Goal: Feedback & Contribution: Leave review/rating

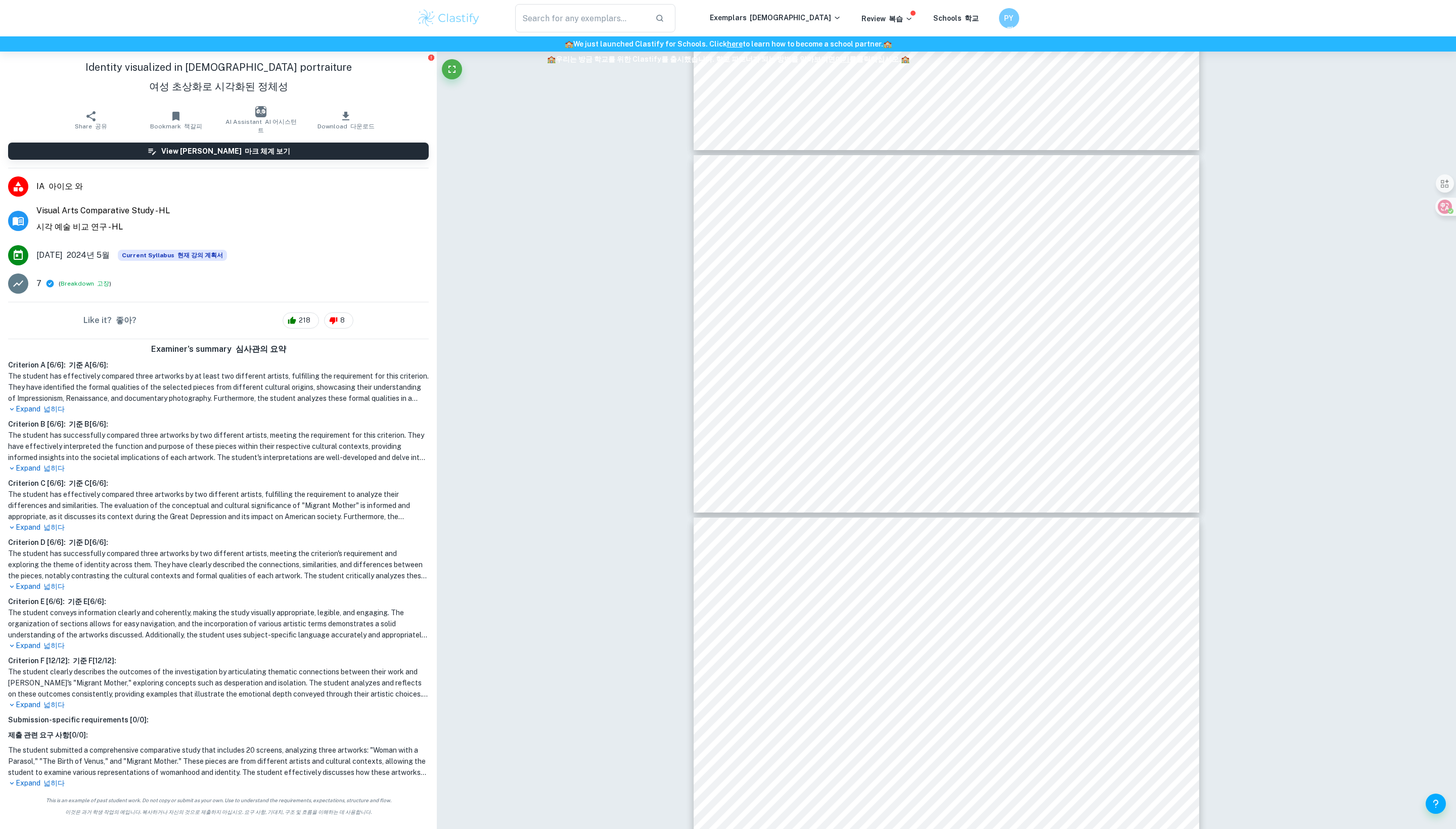
scroll to position [32, 0]
click at [58, 418] on h6 "Criterion B [ 6 / 6 ]: 기준 B[6/6]:" at bounding box center [219, 423] width 421 height 11
click at [58, 405] on font "넓히다" at bounding box center [53, 409] width 21 height 8
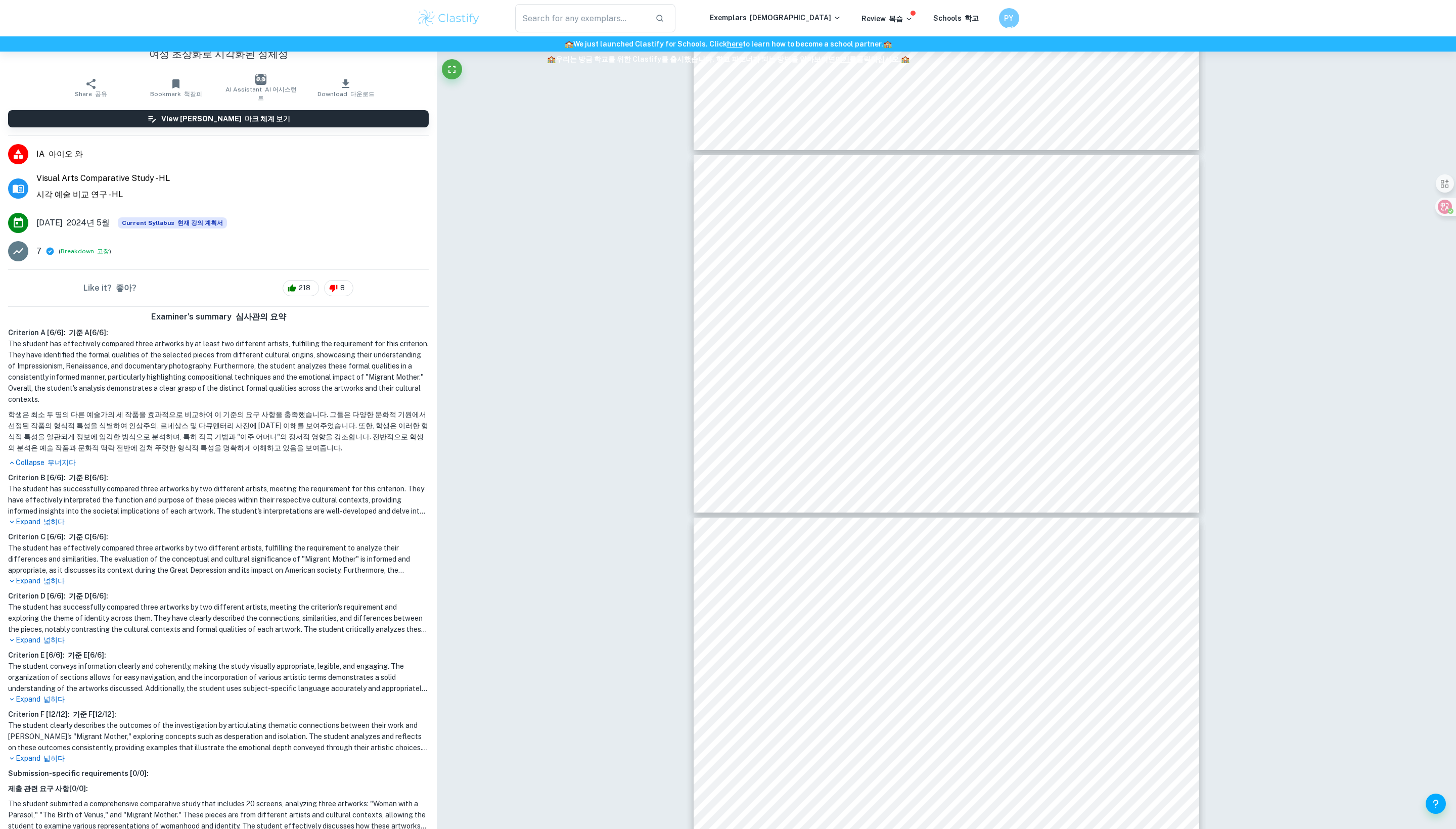
click at [62, 466] on font "무너지다" at bounding box center [62, 463] width 29 height 8
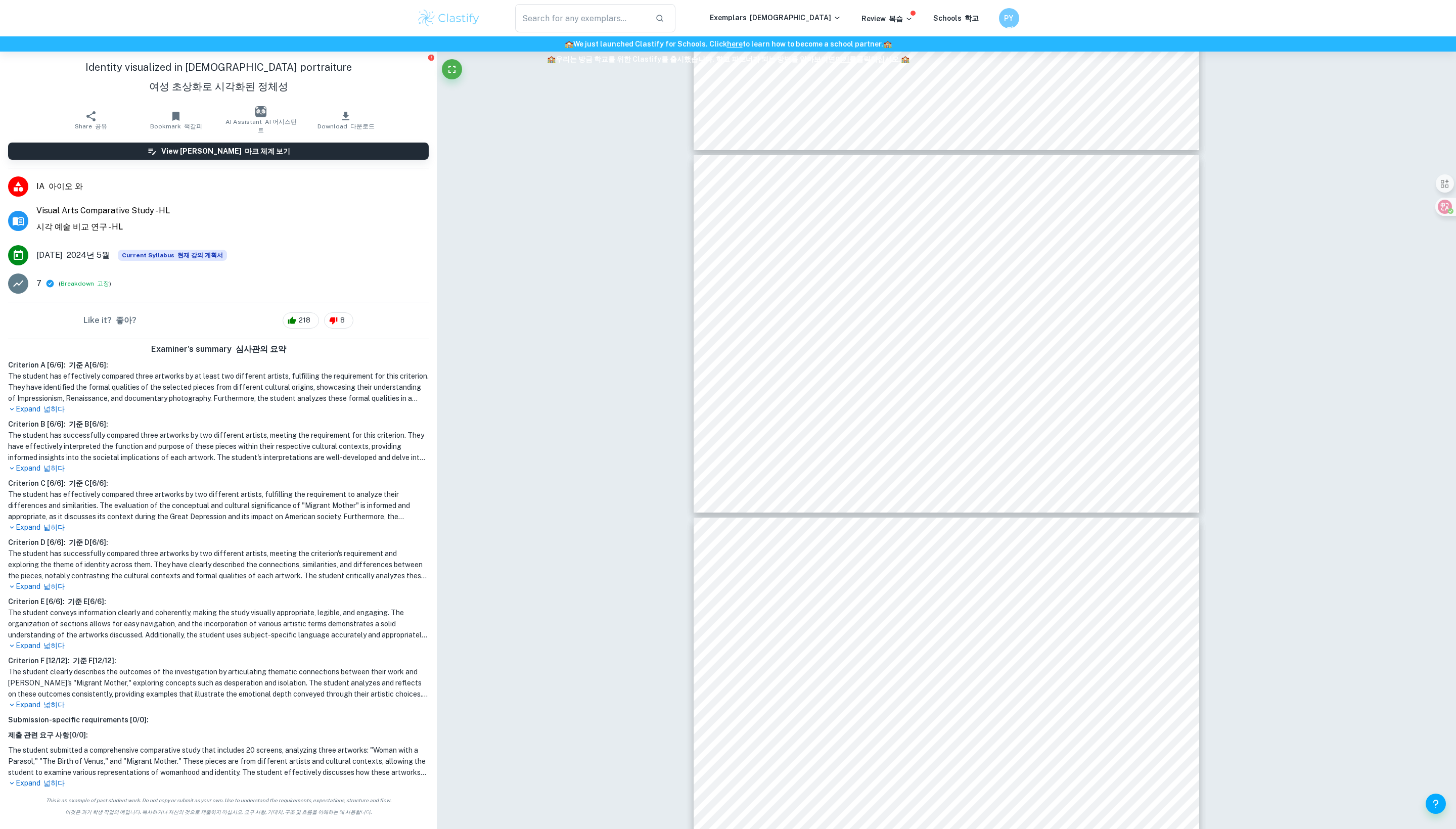
click at [55, 464] on font "넓히다" at bounding box center [53, 468] width 21 height 8
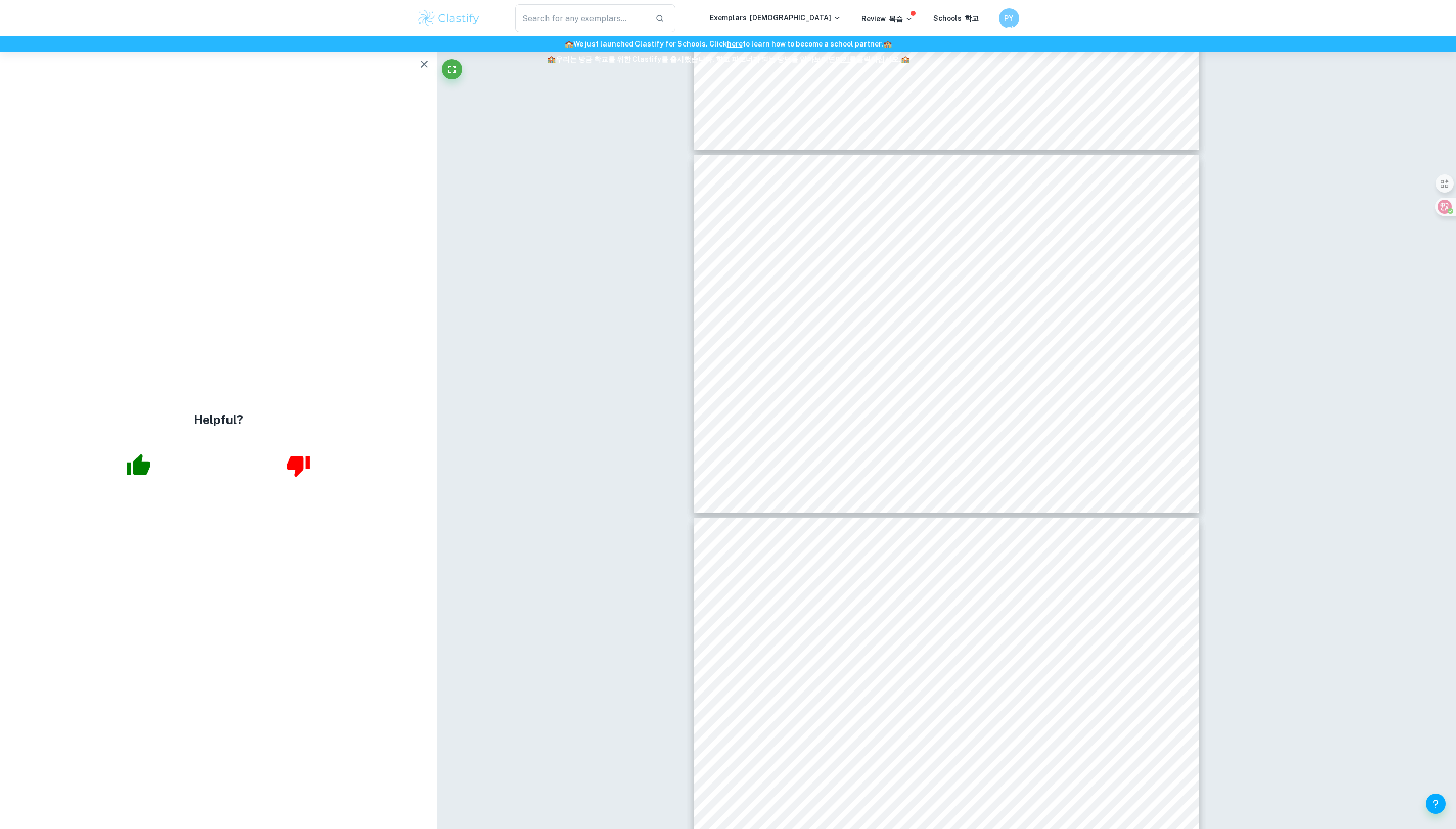
scroll to position [0, 0]
click at [416, 68] on h6 "🏫 We just launched Clastify for Schools. Click here to learn how to become a sc…" at bounding box center [728, 53] width 1452 height 30
click at [418, 68] on h6 "🏫 We just launched Clastify for Schools. Click here to learn how to become a sc…" at bounding box center [728, 53] width 1452 height 30
click at [418, 70] on icon "button" at bounding box center [424, 64] width 12 height 12
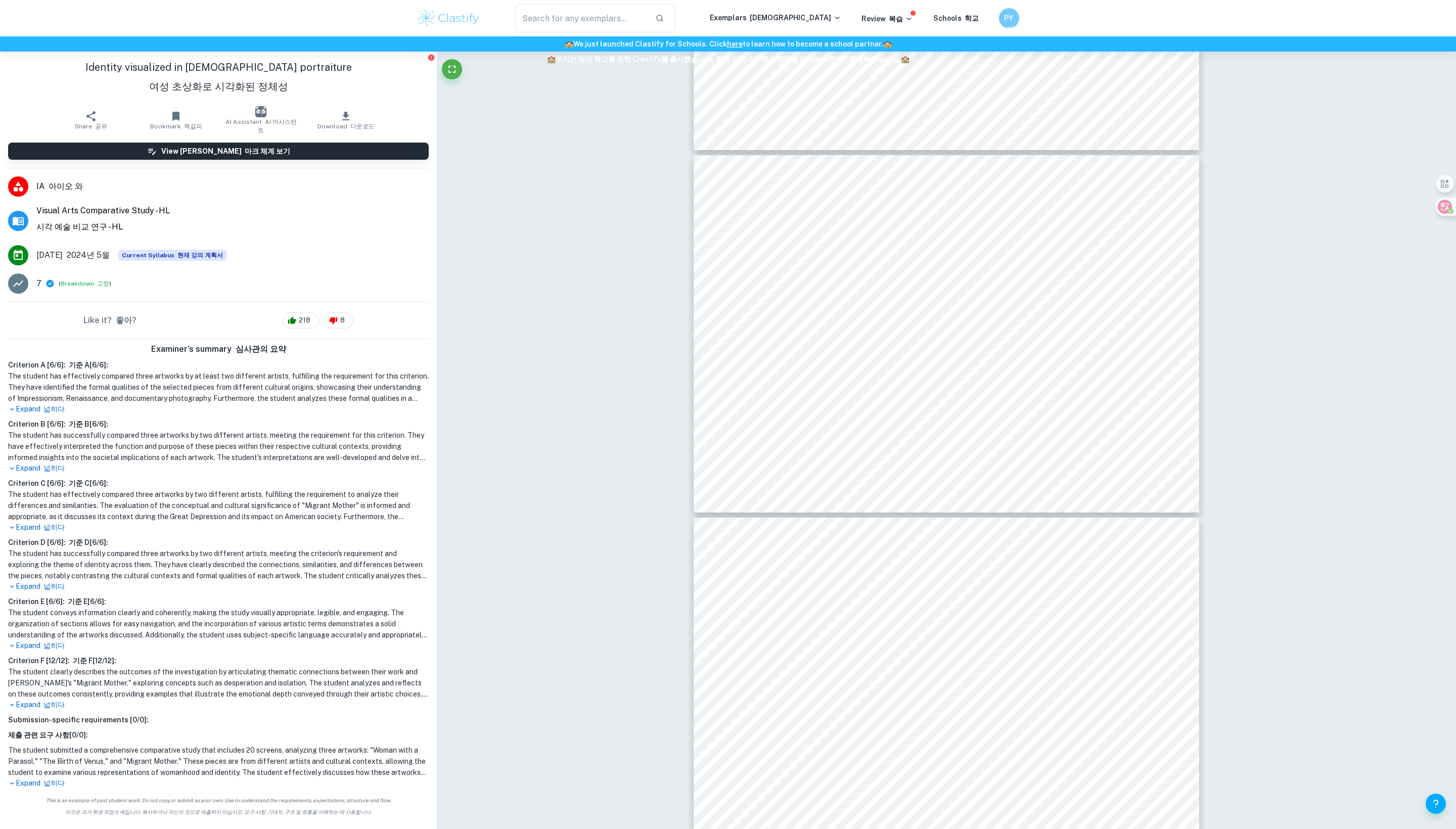
scroll to position [74, 0]
click at [60, 522] on font "넓히다" at bounding box center [52, 527] width 25 height 11
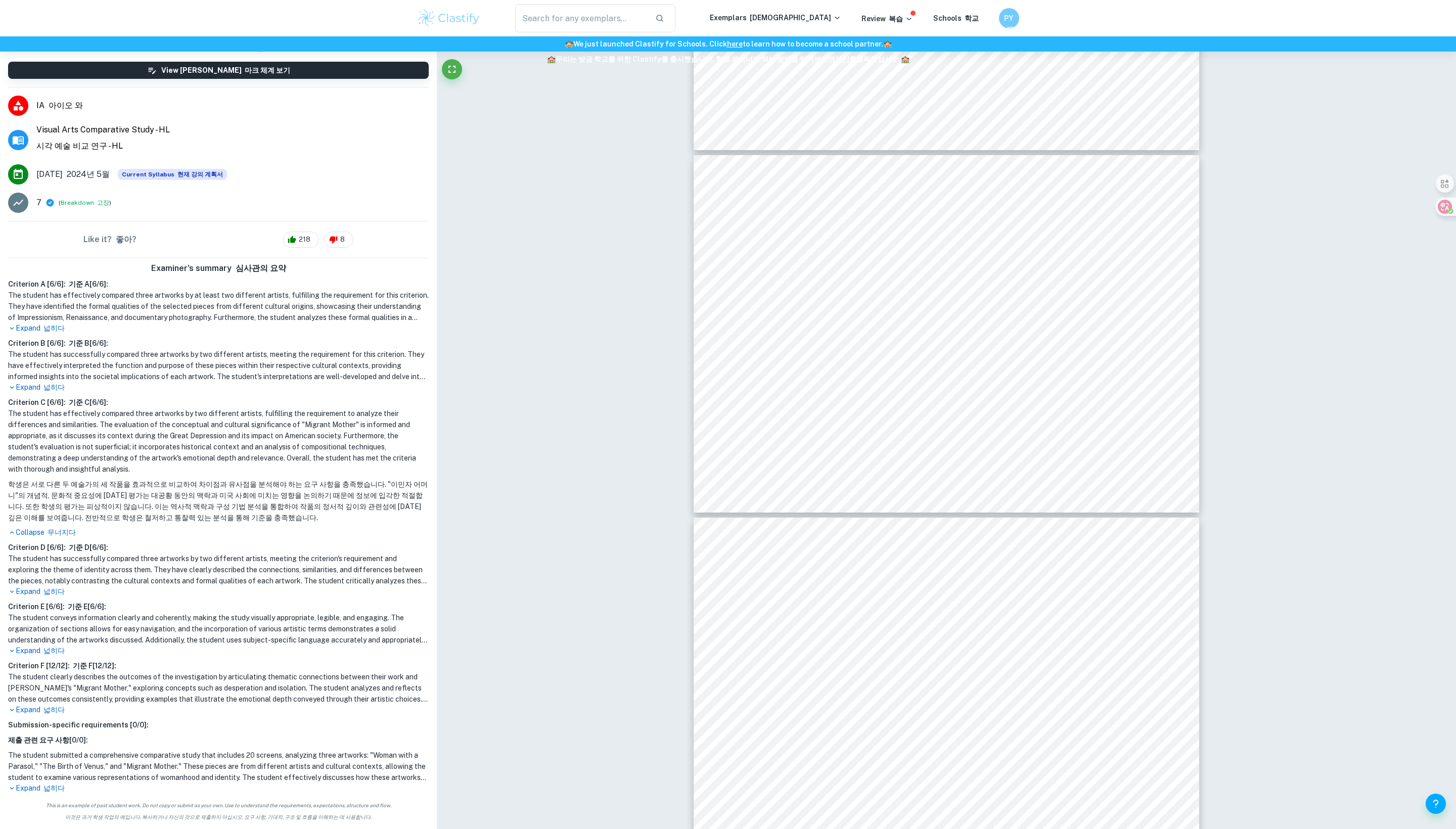
scroll to position [226, 0]
click at [45, 783] on p "Expand 넓히다" at bounding box center [219, 788] width 421 height 11
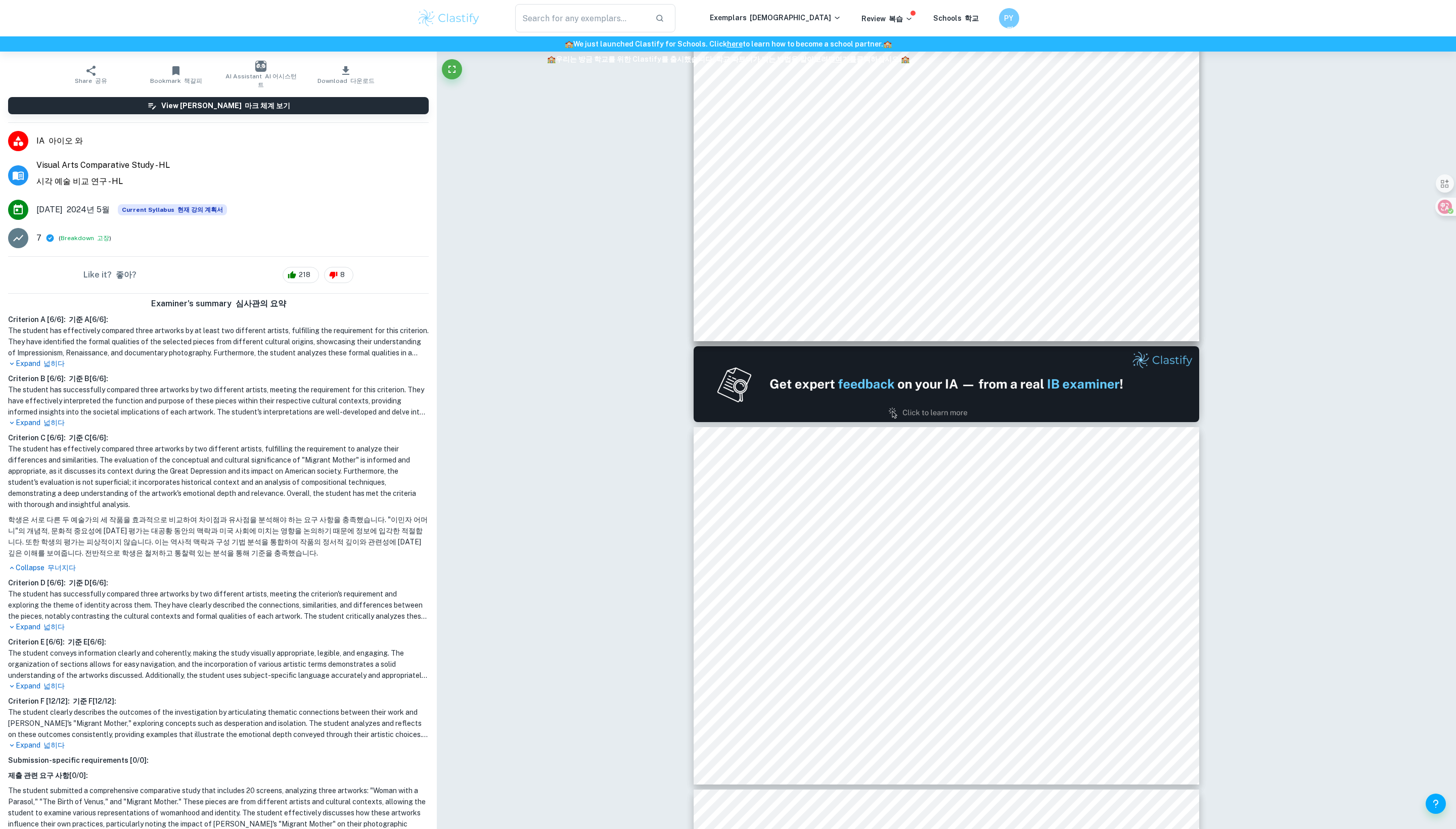
scroll to position [46, 0]
click at [60, 367] on font "넓히다" at bounding box center [53, 363] width 21 height 8
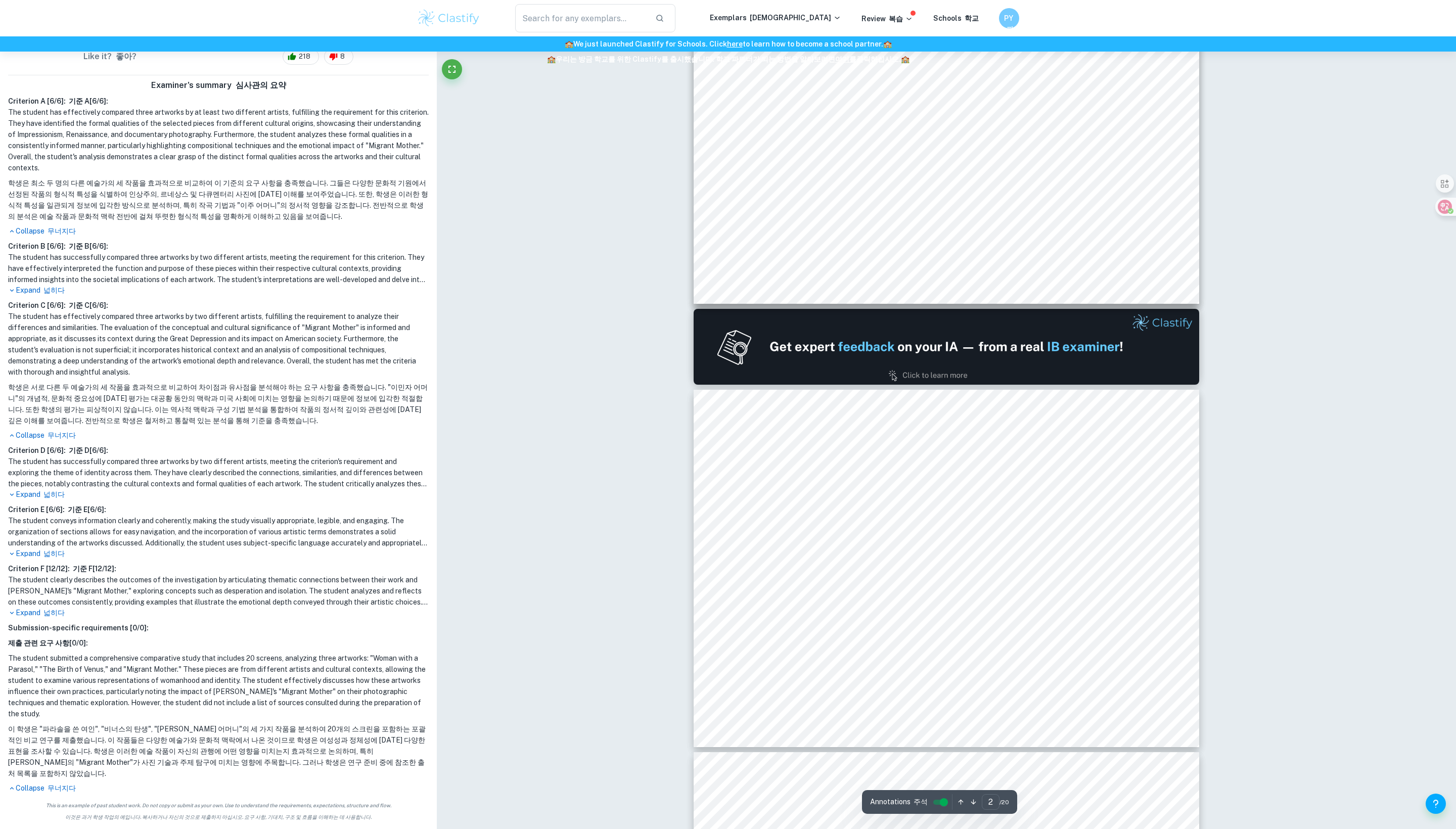
scroll to position [117, 0]
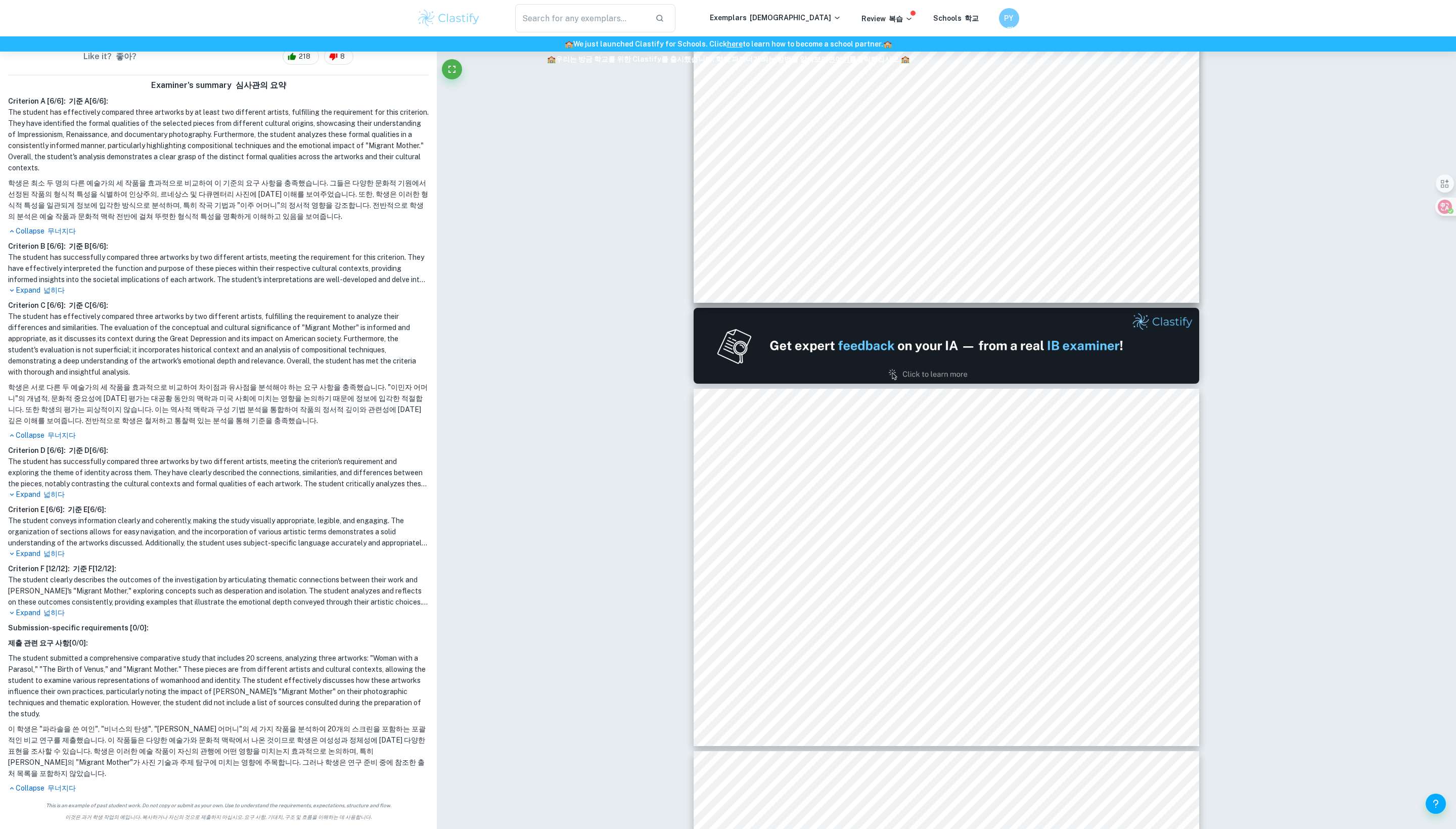
click at [63, 549] on font "넓히다" at bounding box center [53, 554] width 21 height 8
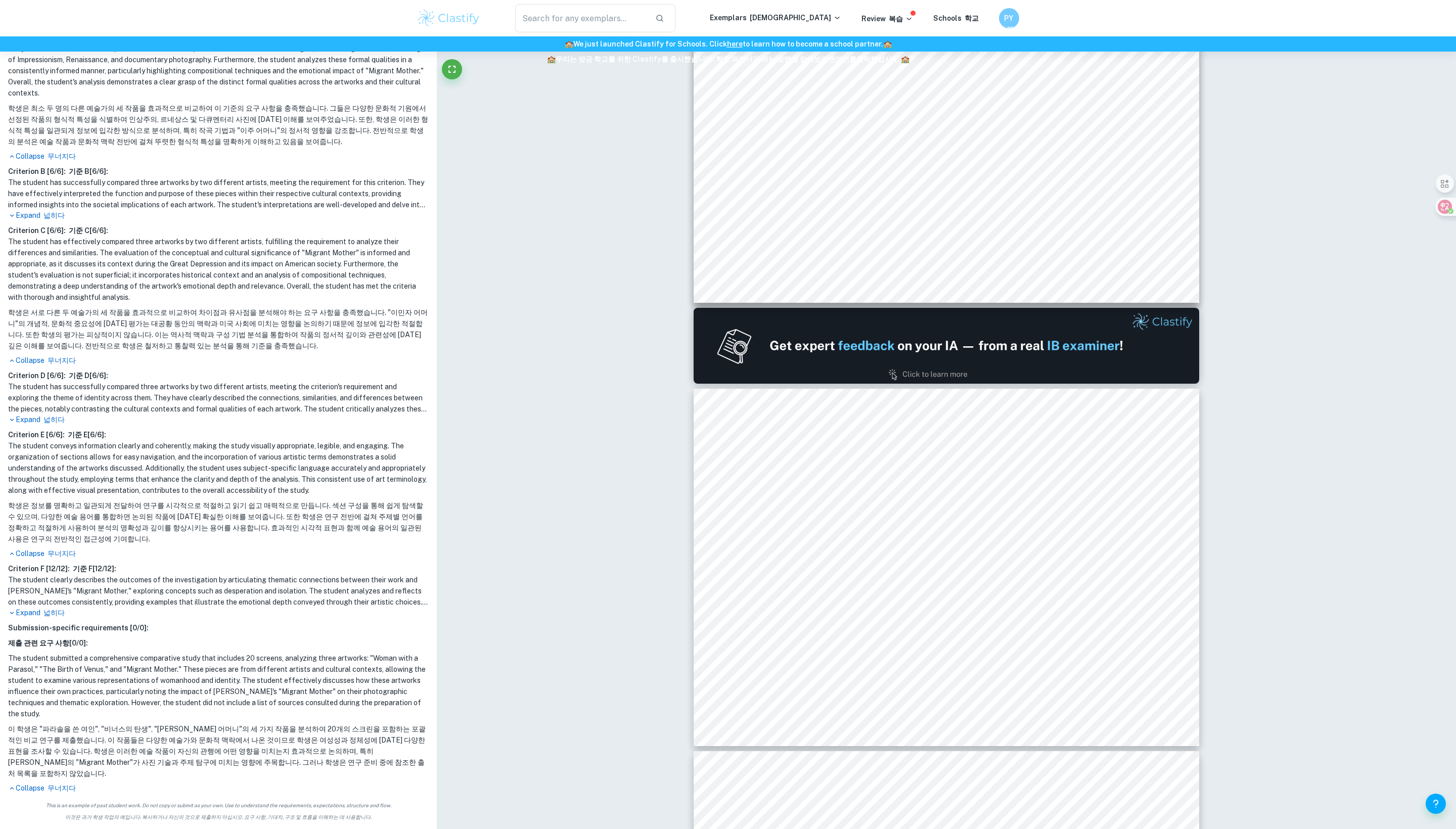
scroll to position [516, 0]
click at [55, 617] on font "넓히다" at bounding box center [53, 613] width 21 height 8
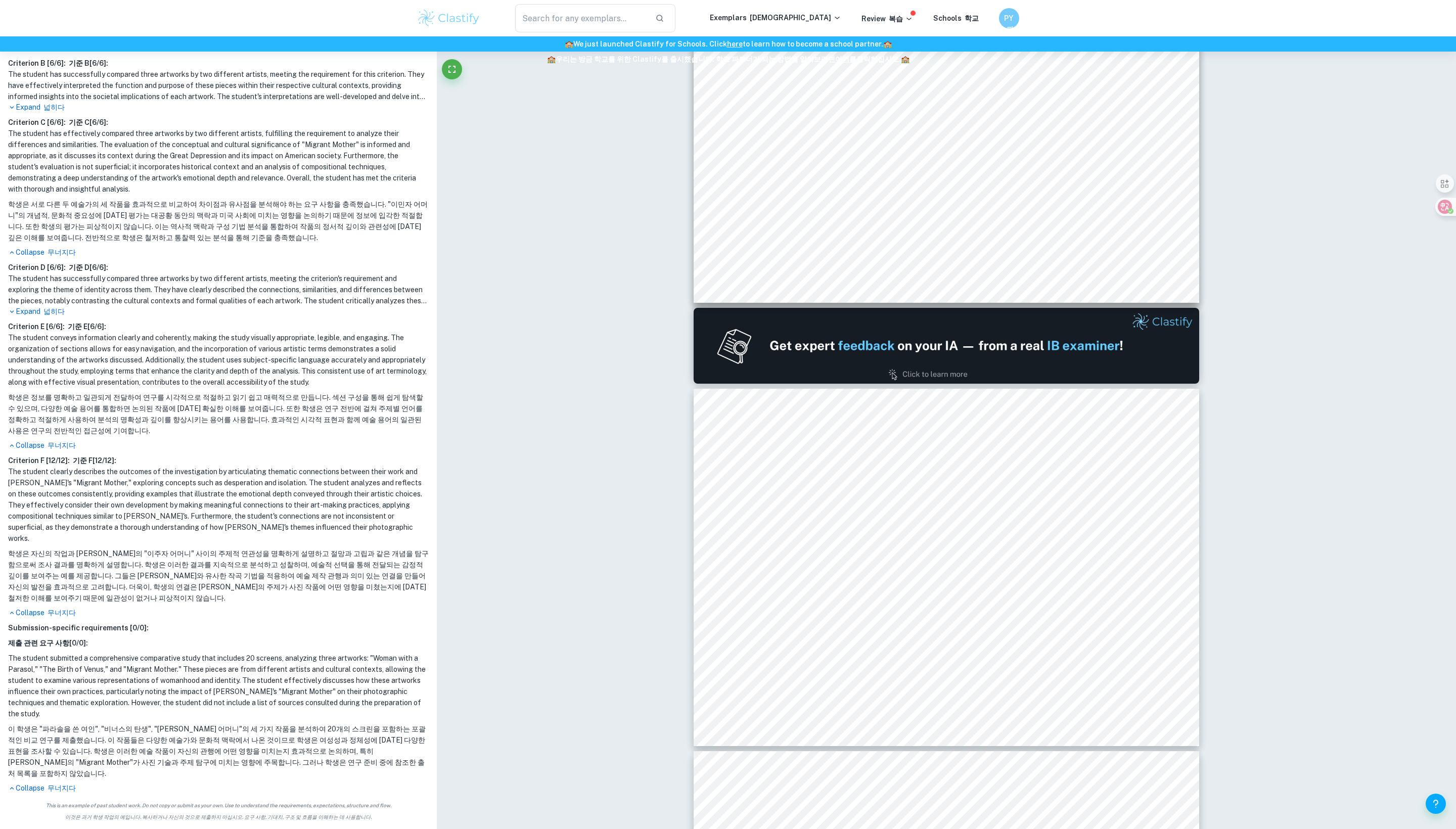
scroll to position [488, 0]
click at [63, 315] on font "넓히다" at bounding box center [53, 312] width 21 height 8
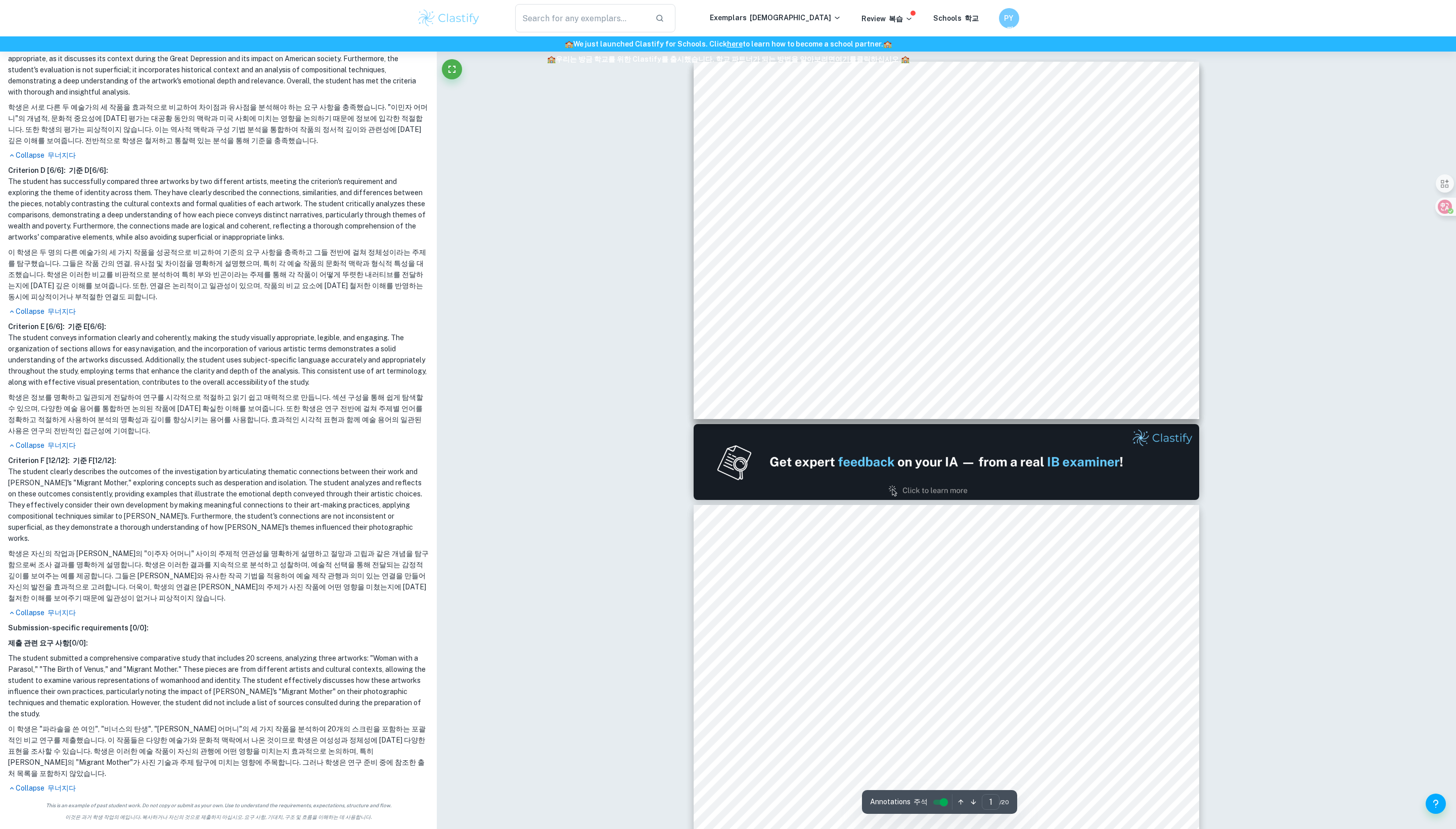
scroll to position [0, 0]
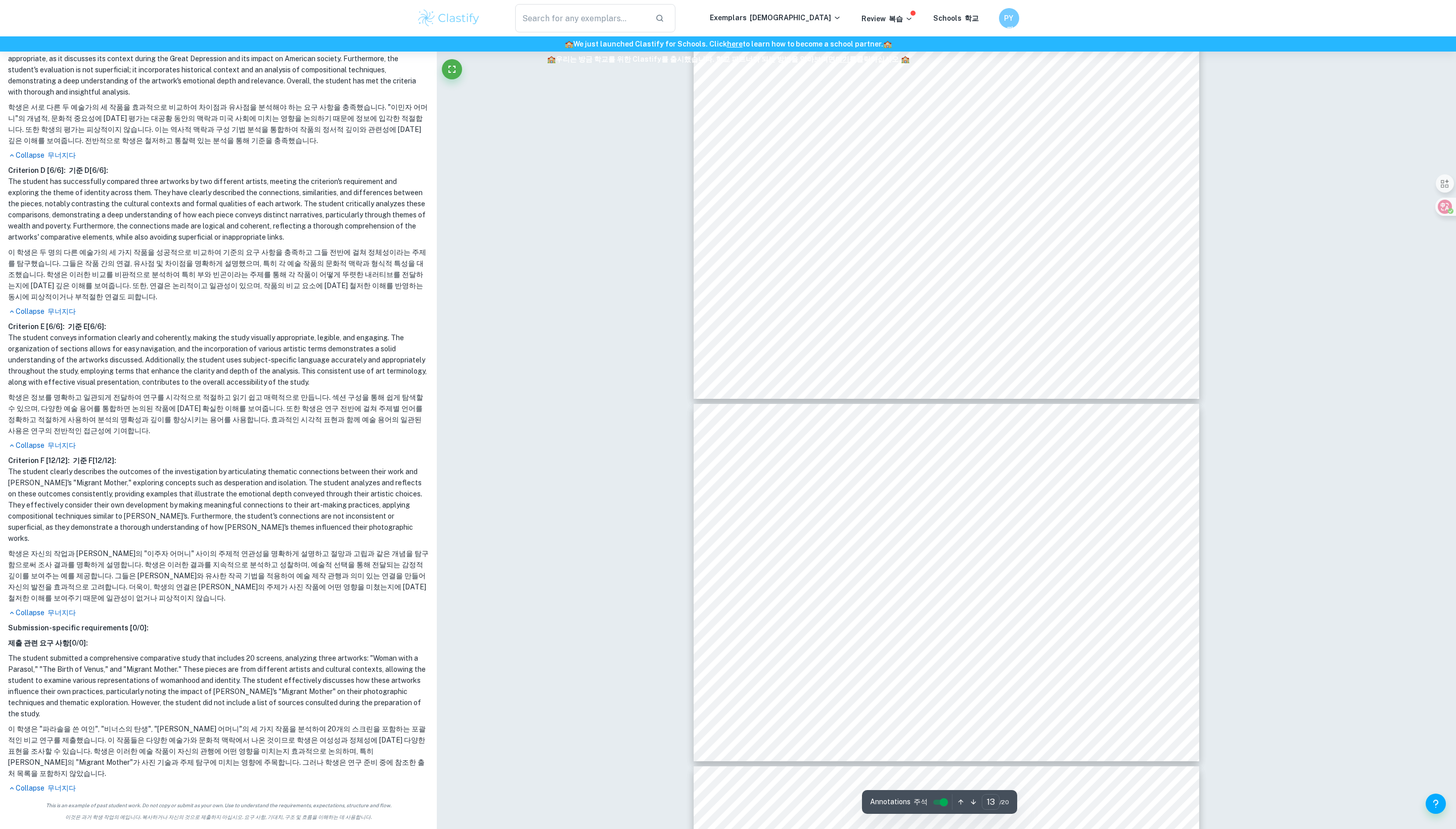
scroll to position [4449, 0]
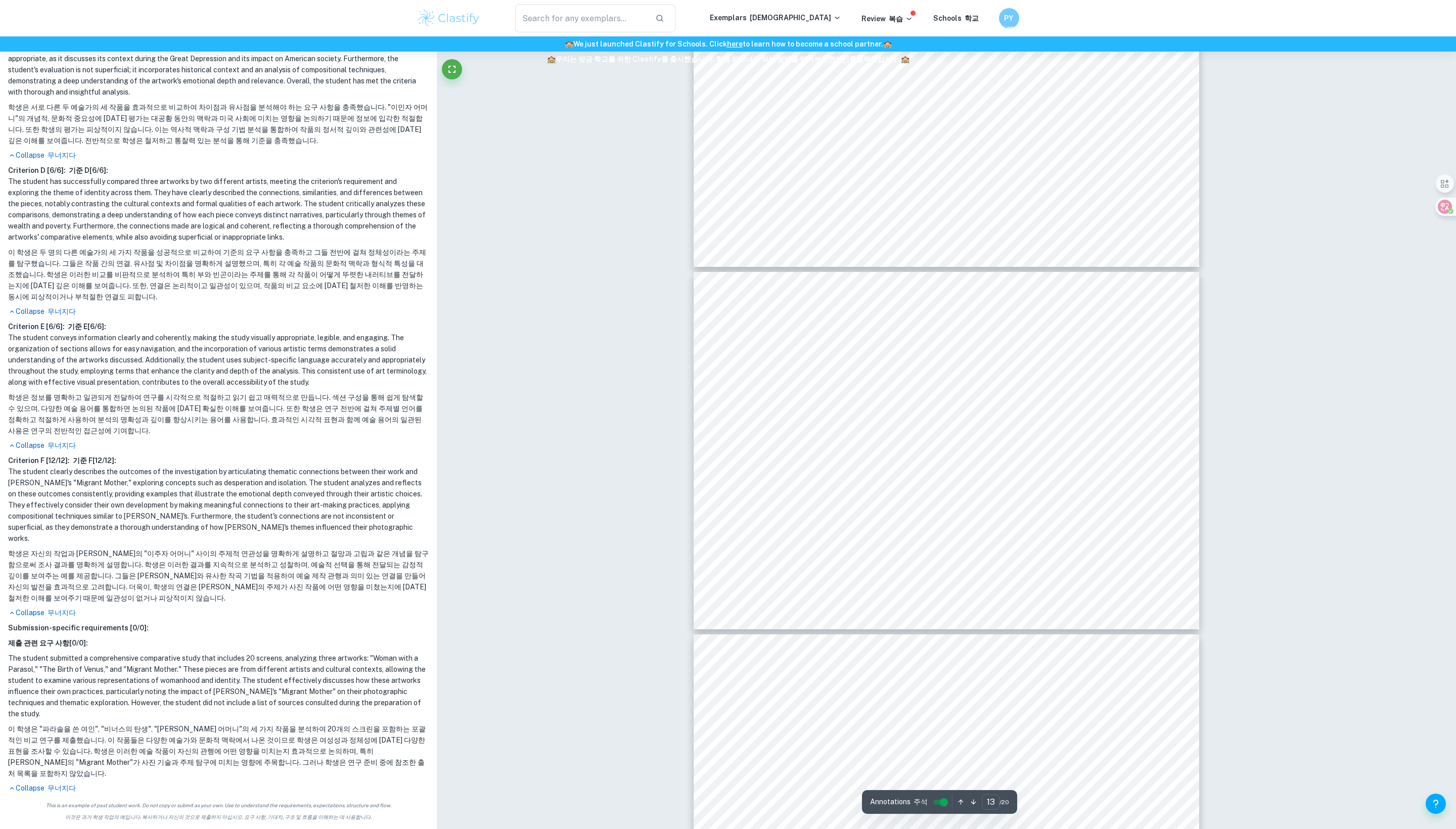
type input "12"
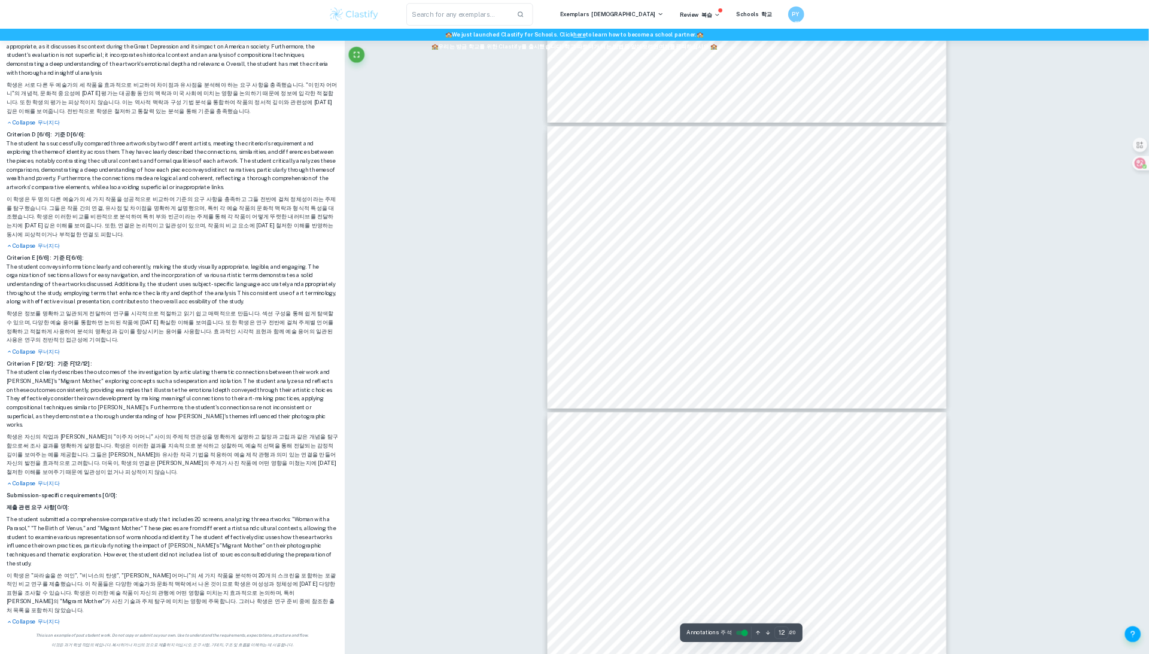
scroll to position [669, 0]
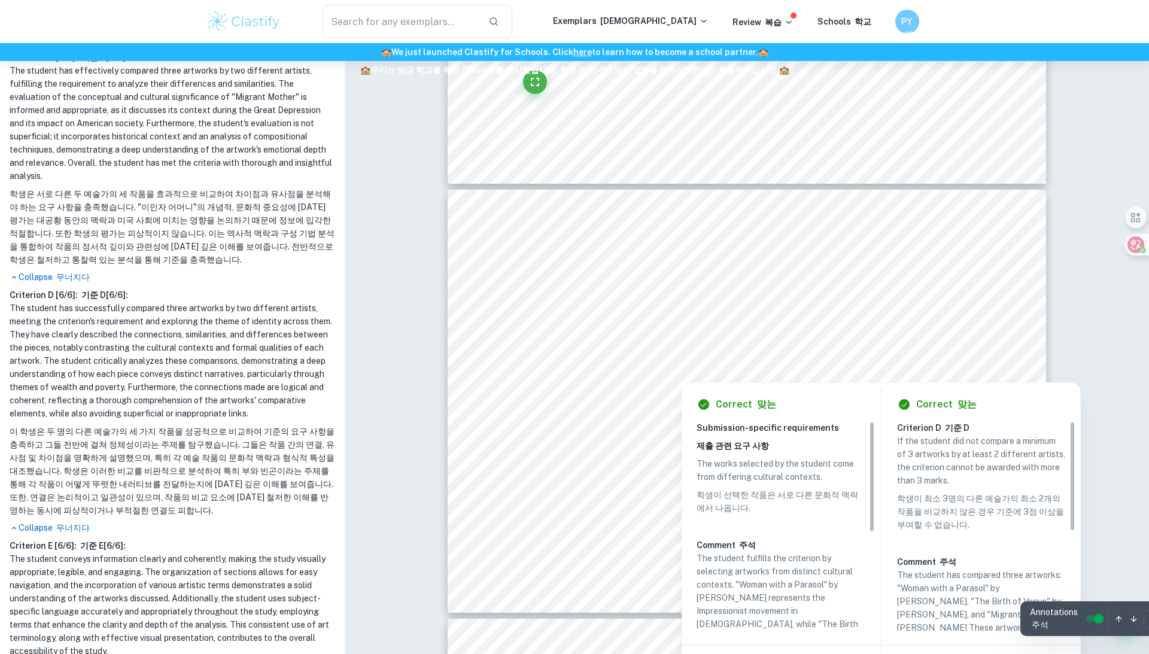
click at [1088, 615] on input "controlled" at bounding box center [1098, 618] width 43 height 14
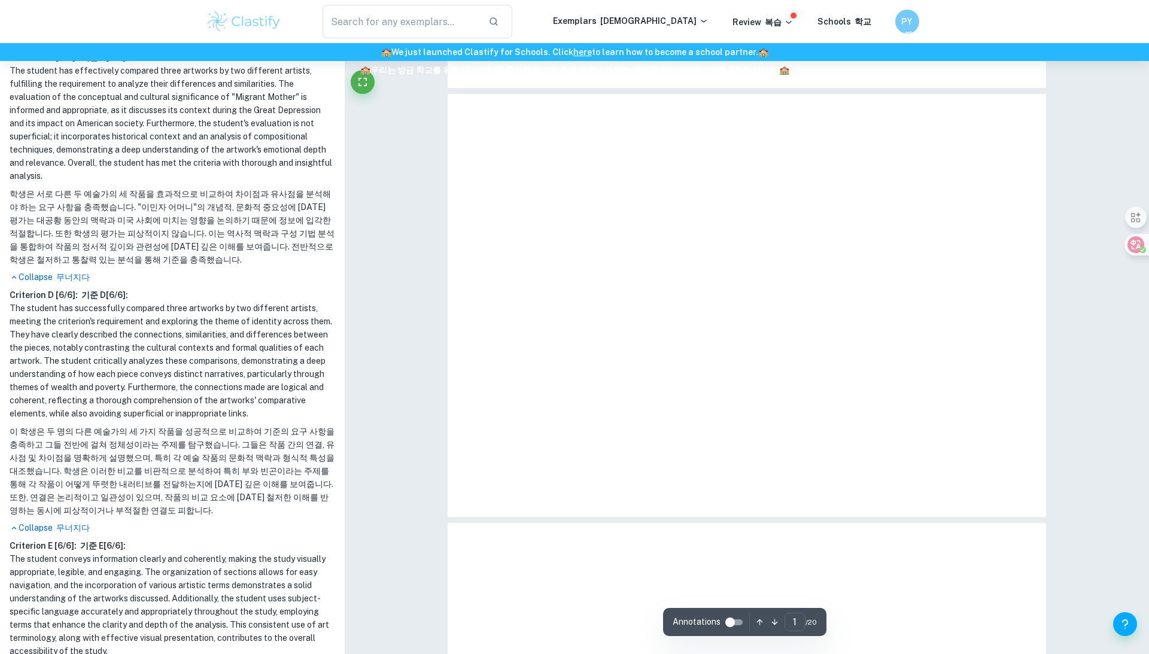
type input "12"
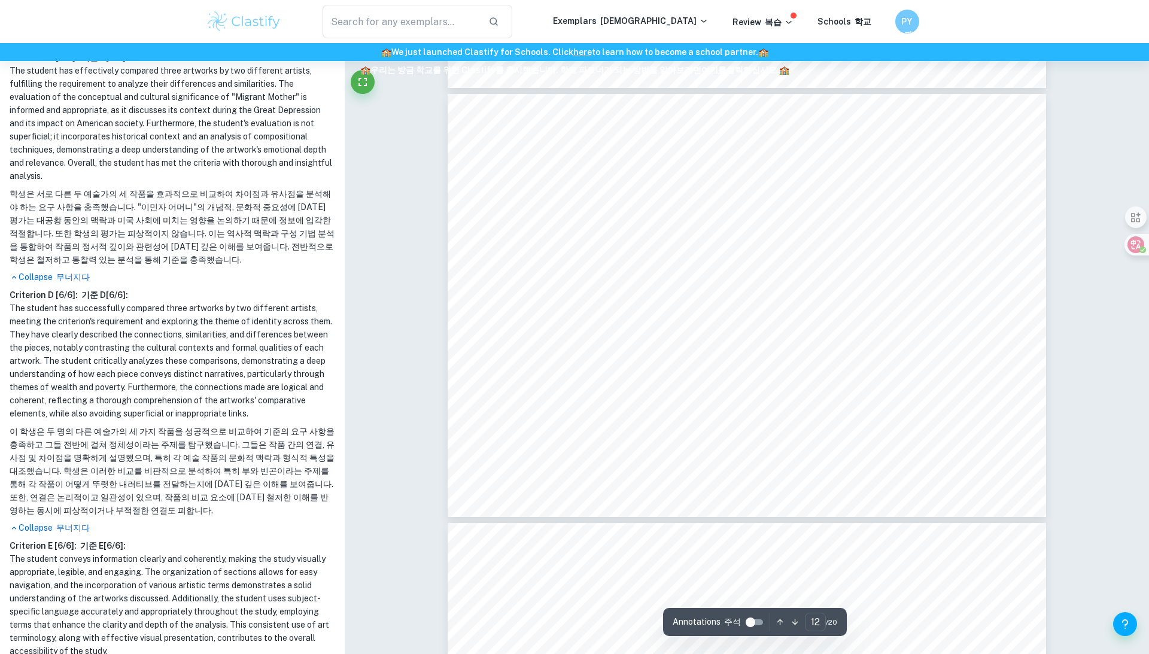
click at [739, 619] on input "controlled" at bounding box center [750, 622] width 43 height 14
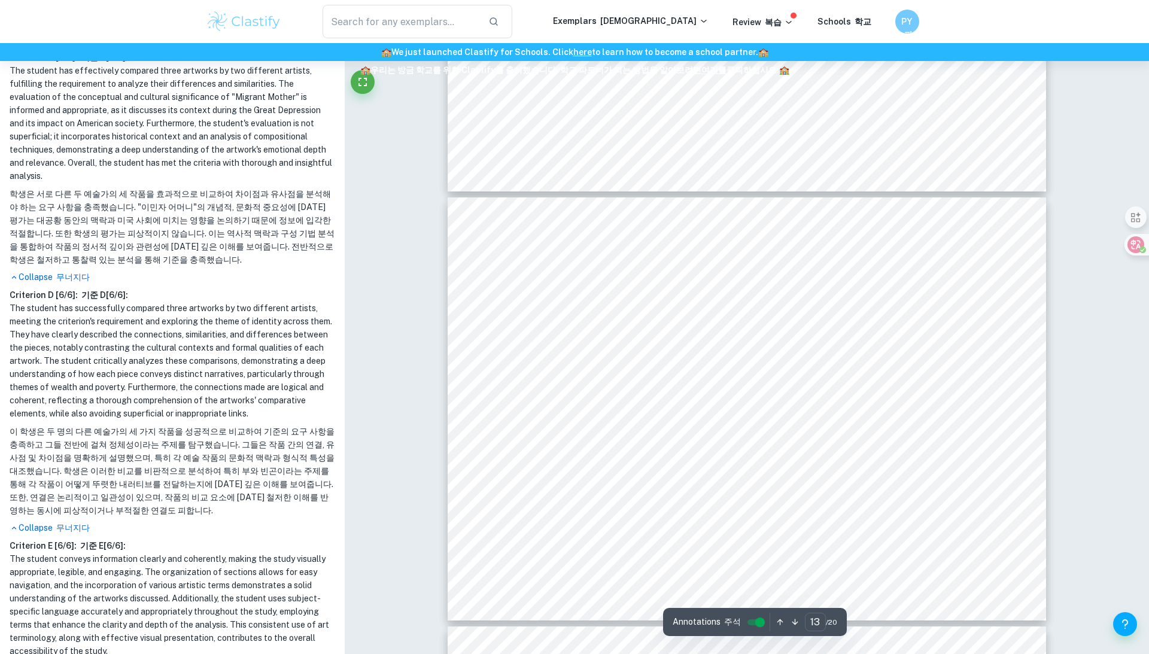
scroll to position [5065, 0]
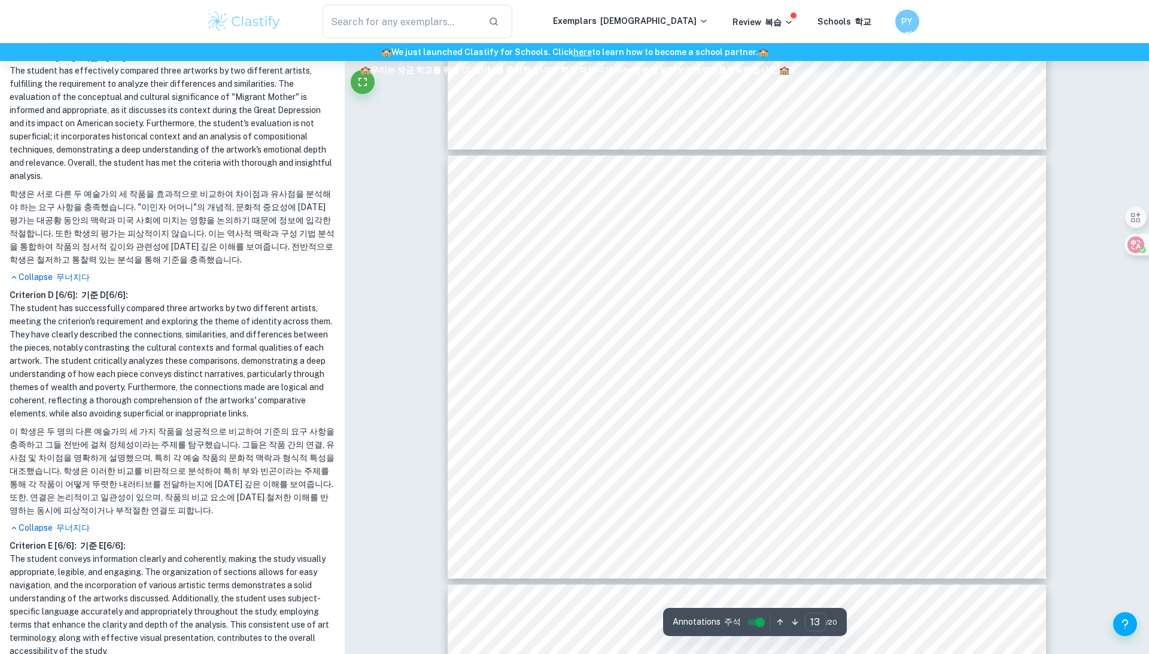
drag, startPoint x: 790, startPoint y: 415, endPoint x: 699, endPoint y: 358, distance: 107.6
click at [699, 358] on div "Criterion D: Compare and Contrast Formal Qualities Nature imagery: [PERSON_NAME…" at bounding box center [747, 367] width 598 height 423
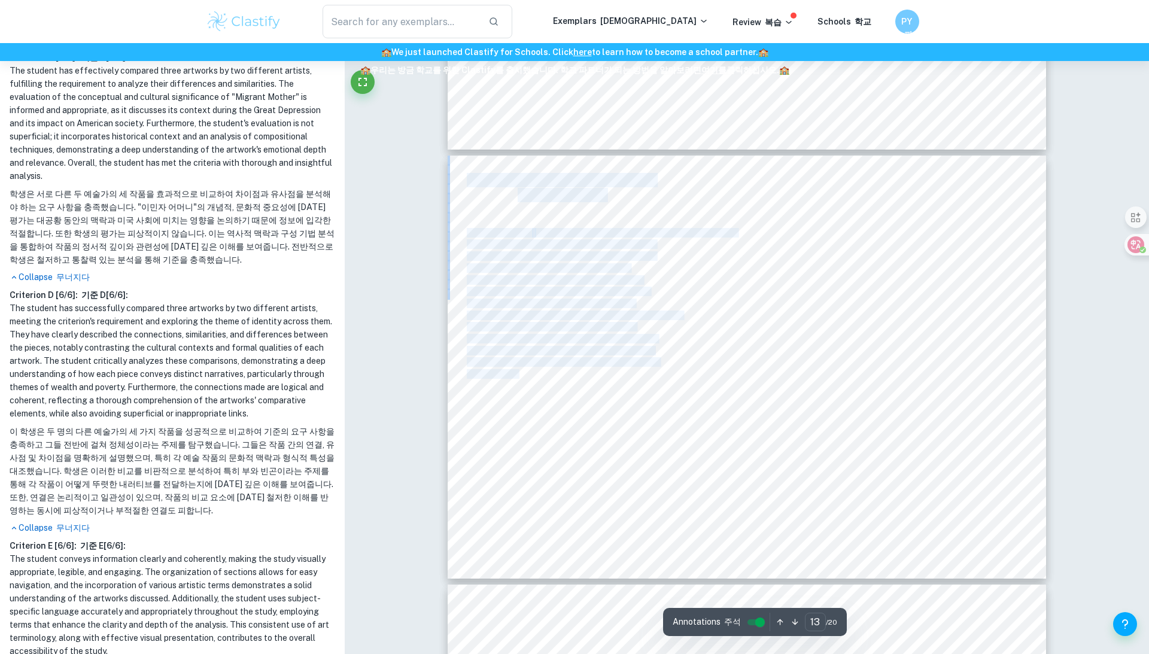
drag, startPoint x: 687, startPoint y: 351, endPoint x: 694, endPoint y: 351, distance: 6.6
click at [694, 351] on div "Criterion D: Compare and Contrast Formal Qualities Nature imagery: [PERSON_NAME…" at bounding box center [747, 367] width 598 height 423
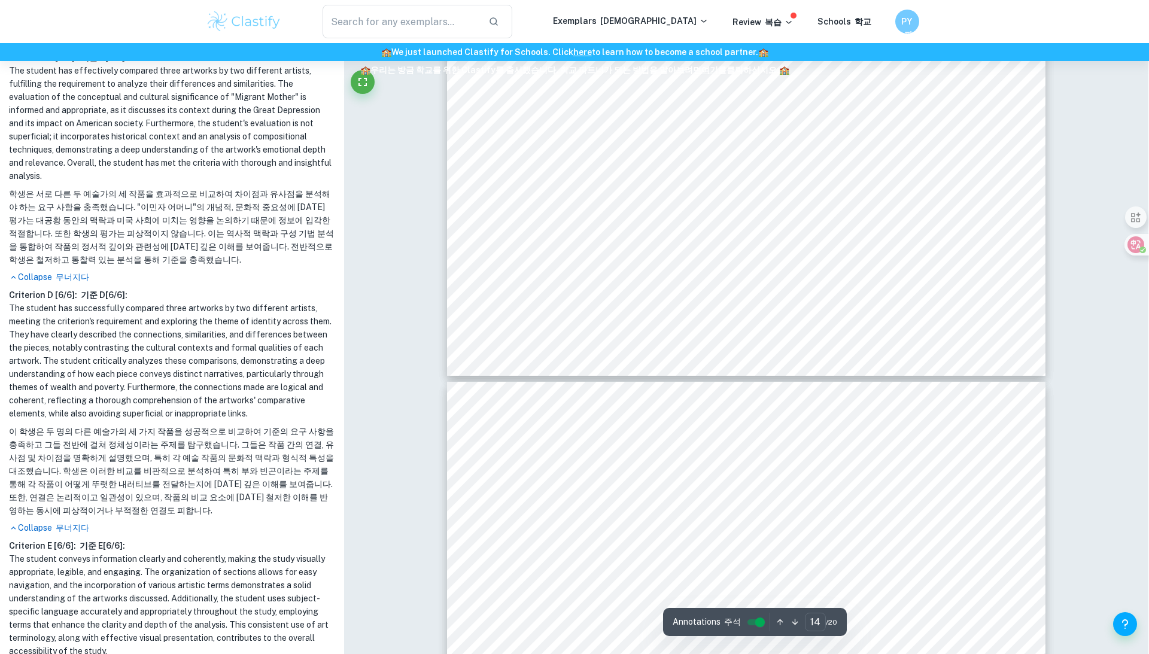
scroll to position [5701, 1]
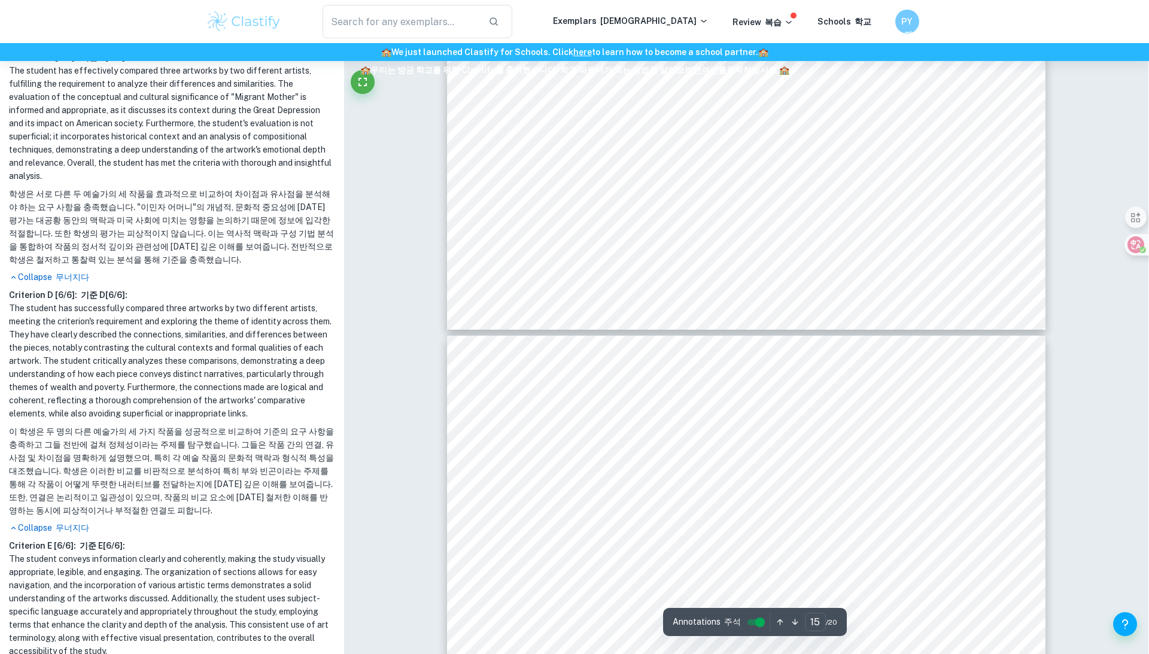
type input "14"
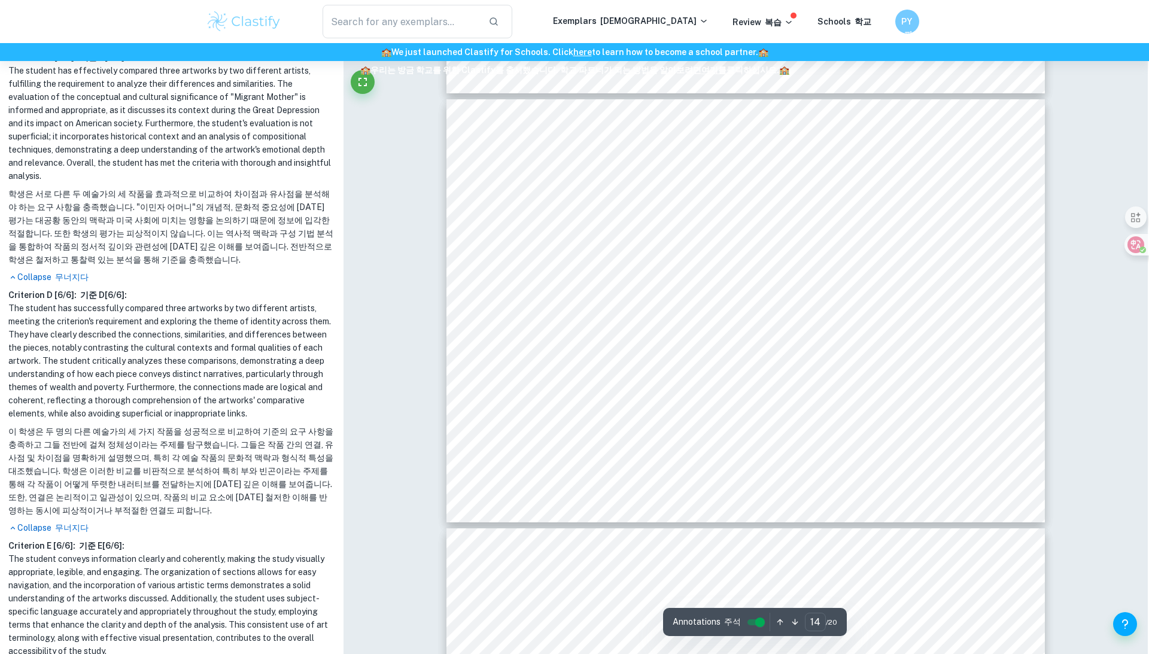
scroll to position [5466, 1]
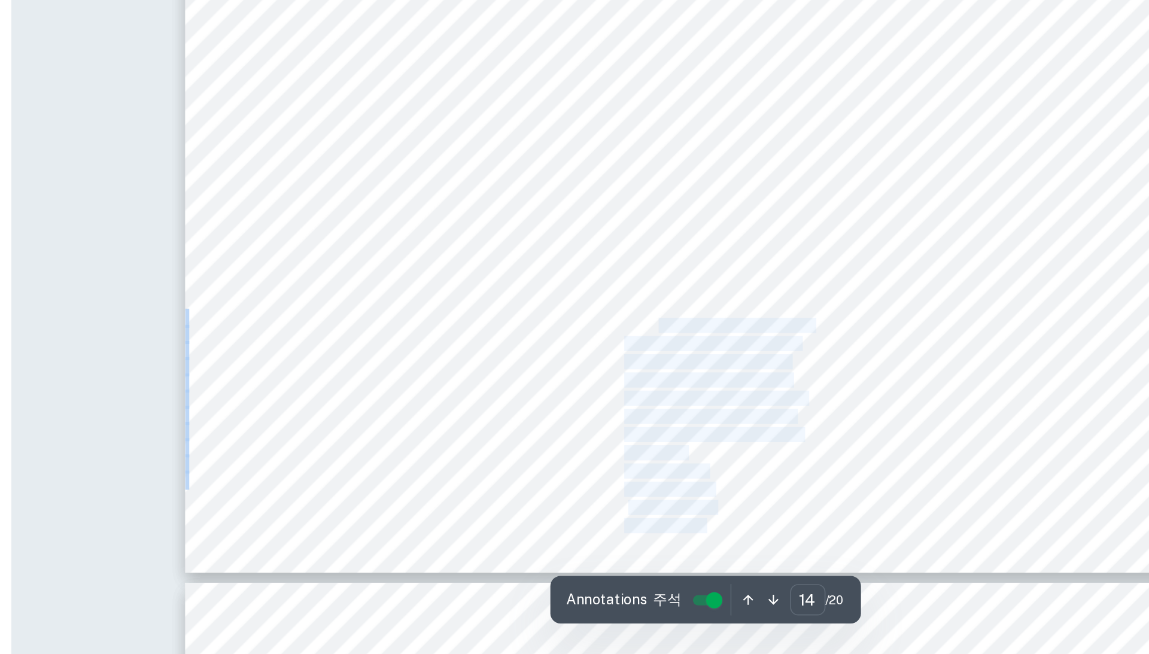
drag, startPoint x: 390, startPoint y: 193, endPoint x: 418, endPoint y: 306, distance: 116.4
click at [447, 306] on div "Criterion D: Compare and Contrast Formal Qualities Movement: [PERSON_NAME] and …" at bounding box center [746, 394] width 598 height 423
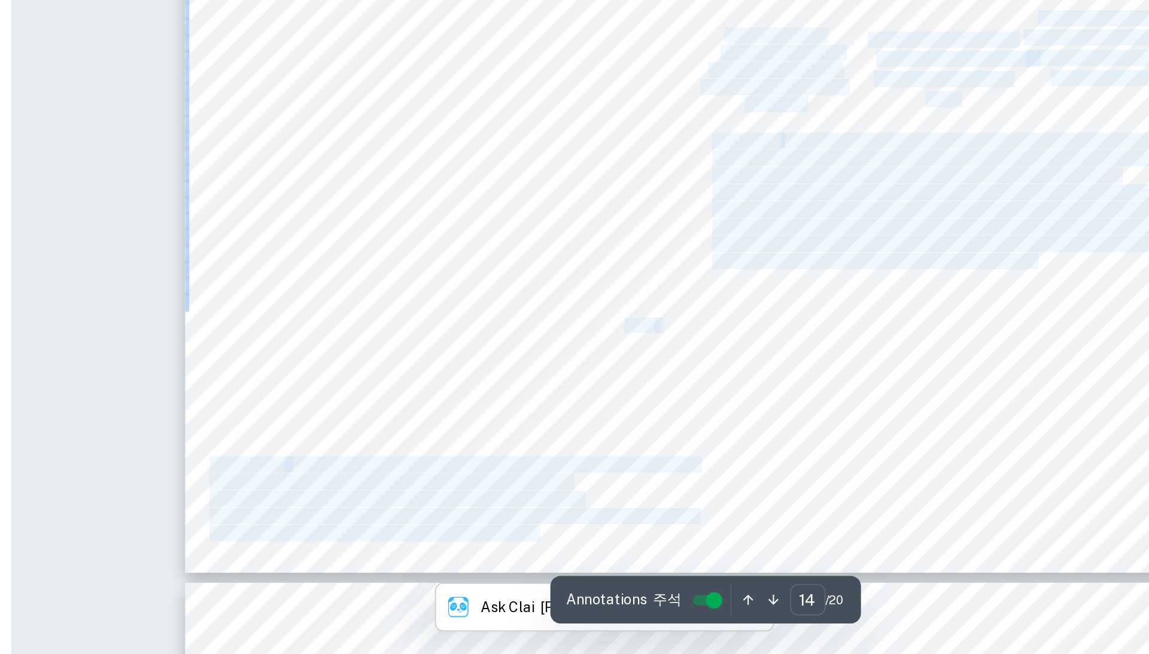
scroll to position [5600, 77]
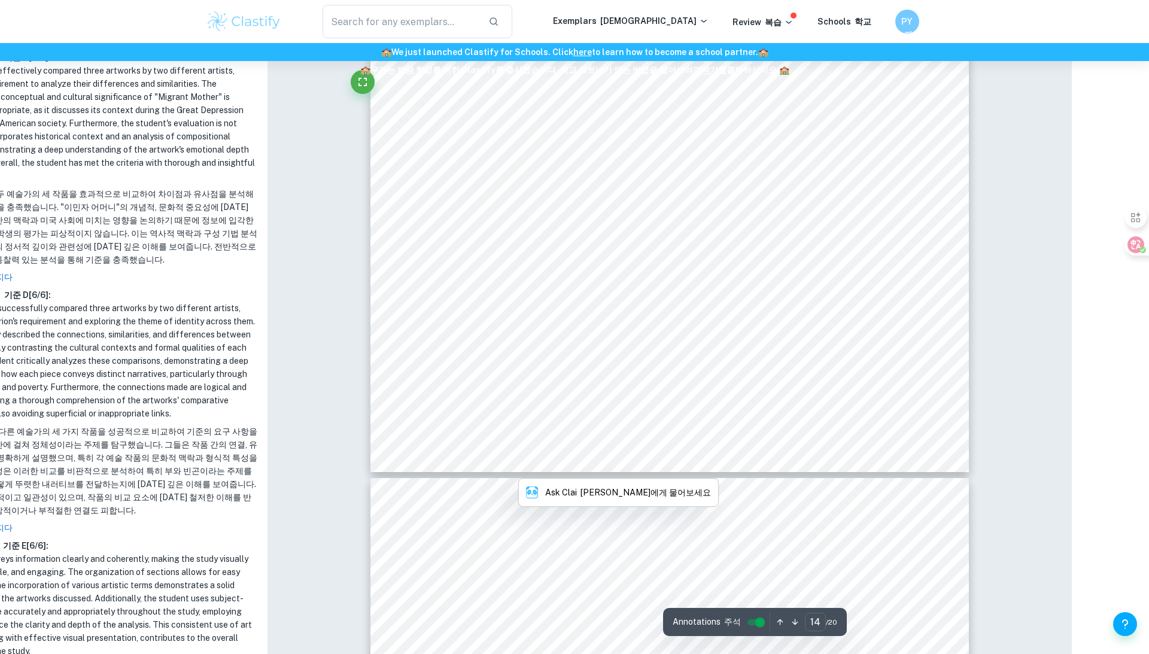
click at [600, 333] on div at bounding box center [669, 260] width 598 height 423
